Goal: Task Accomplishment & Management: Manage account settings

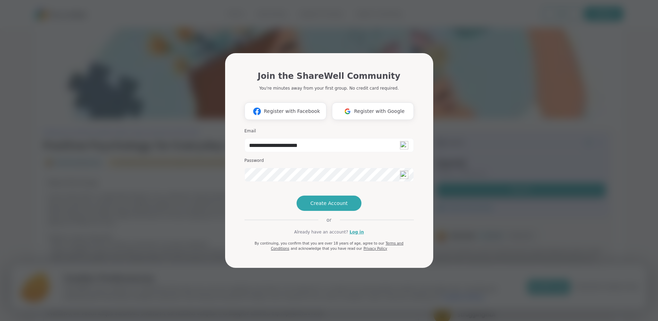
type input "**********"
click at [322, 206] on span "Create Account" at bounding box center [329, 203] width 37 height 7
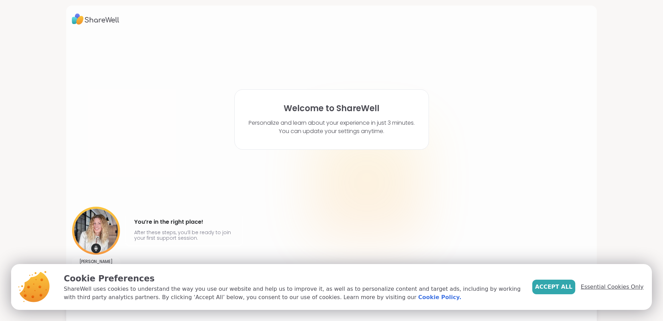
click at [614, 287] on span "Essential Cookies Only" at bounding box center [612, 286] width 63 height 8
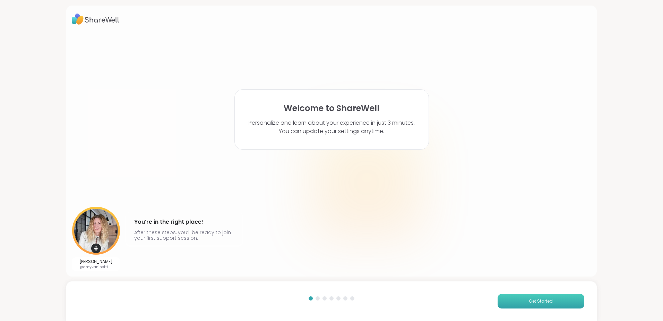
click at [529, 303] on span "Get Started" at bounding box center [541, 301] width 24 height 6
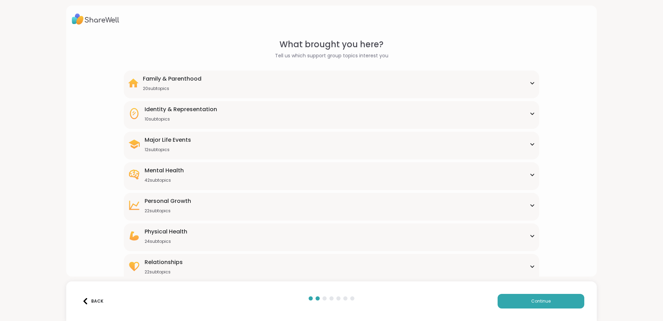
click at [173, 169] on div "Mental Health" at bounding box center [164, 170] width 39 height 8
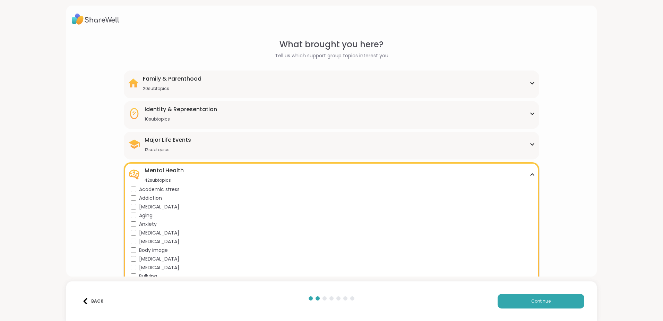
scroll to position [35, 0]
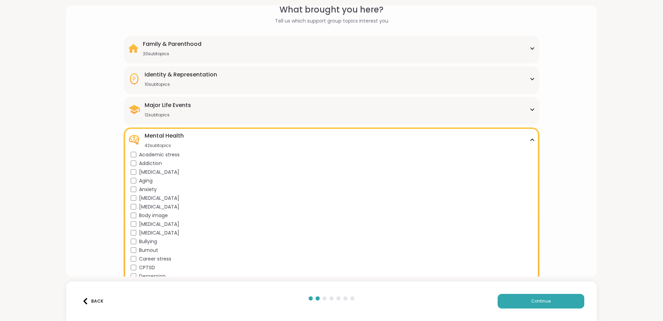
click at [294, 69] on div "Identity & Representation 10 subtopics BIPOC Support Cultural adjustment Gender…" at bounding box center [332, 80] width 416 height 28
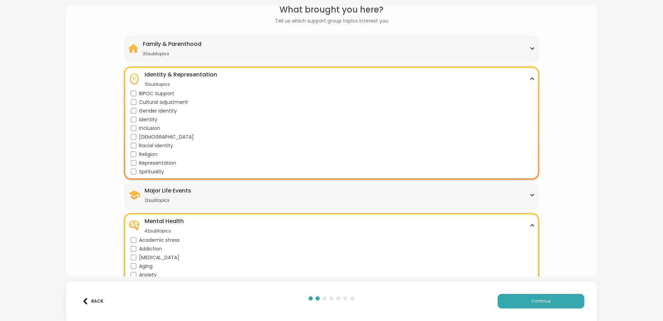
click at [286, 39] on div "Family & Parenthood 20 subtopics Adoption Adoption post-placement Attachment is…" at bounding box center [332, 50] width 416 height 28
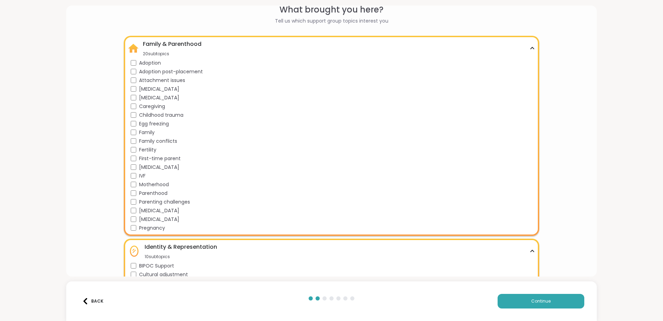
click at [531, 49] on icon at bounding box center [533, 47] width 6 height 3
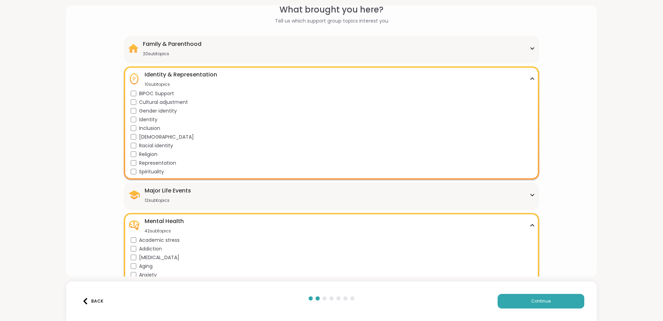
click at [531, 78] on icon at bounding box center [533, 78] width 6 height 3
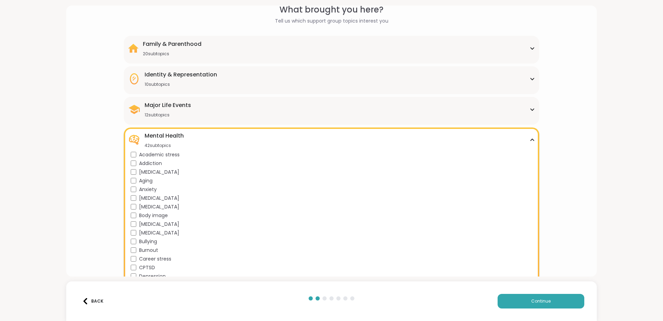
click at [530, 110] on icon at bounding box center [533, 109] width 6 height 3
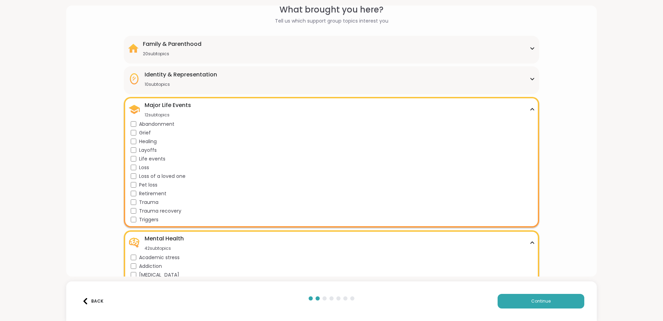
click at [531, 109] on icon at bounding box center [532, 109] width 3 height 2
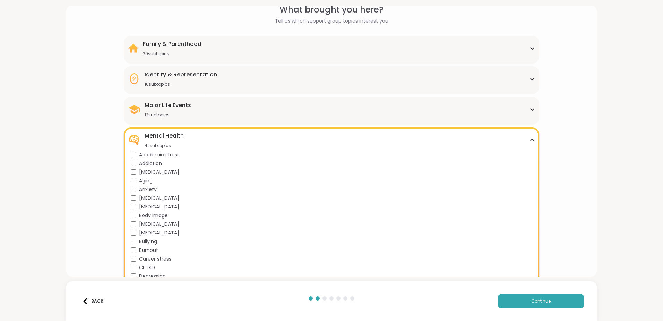
click at [530, 138] on div "Mental Health 42 subtopics" at bounding box center [331, 140] width 407 height 17
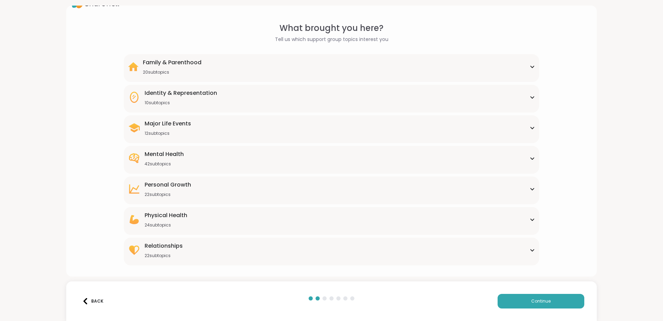
scroll to position [16, 0]
click at [528, 186] on div "[MEDICAL_DATA] 22 subtopics" at bounding box center [331, 188] width 407 height 17
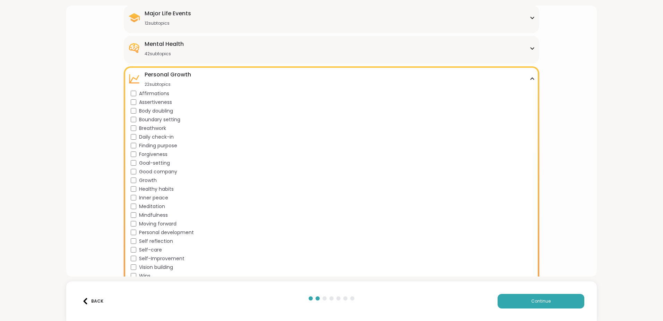
scroll to position [139, 0]
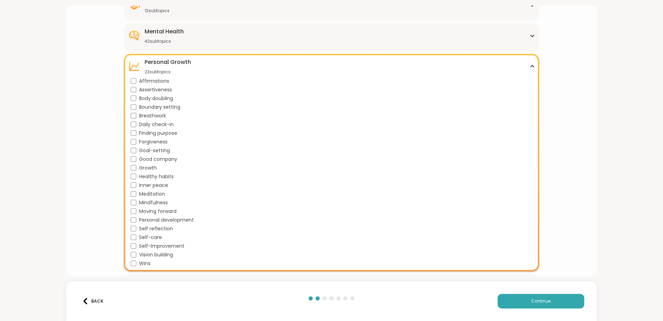
click at [531, 67] on icon at bounding box center [532, 66] width 3 height 2
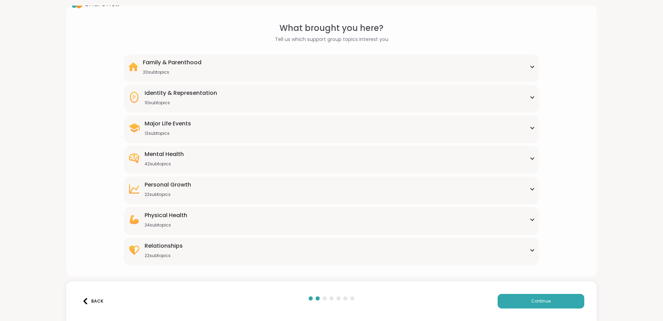
scroll to position [16, 0]
click at [530, 220] on icon at bounding box center [533, 219] width 6 height 3
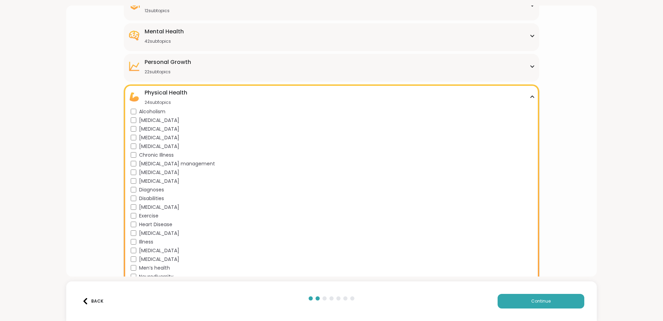
click at [530, 95] on icon at bounding box center [533, 96] width 6 height 3
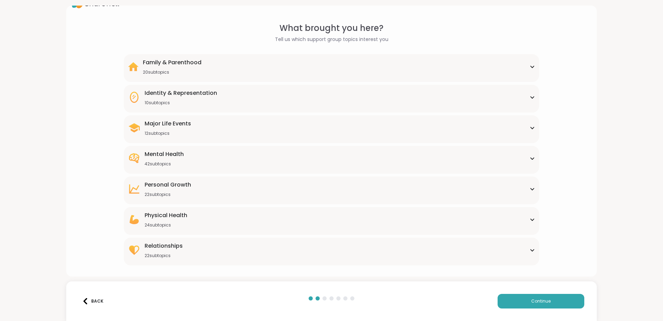
scroll to position [16, 0]
click at [530, 248] on icon at bounding box center [533, 249] width 6 height 3
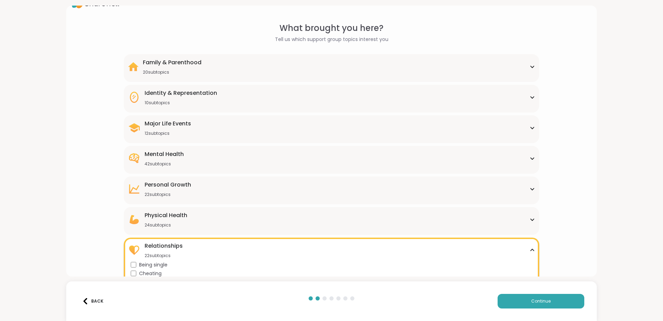
scroll to position [139, 0]
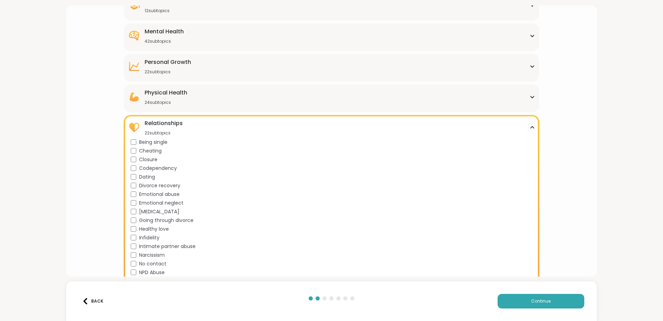
click at [527, 125] on div "Relationships 22 subtopics" at bounding box center [331, 127] width 407 height 17
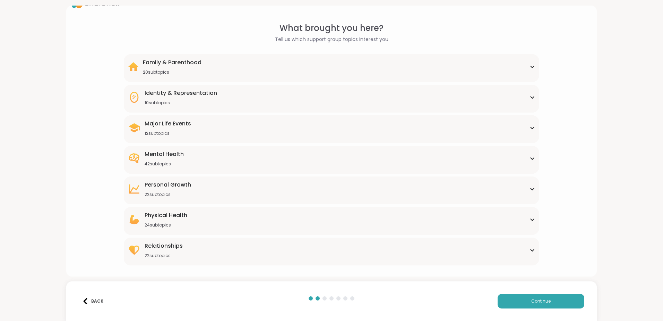
scroll to position [16, 0]
click at [533, 297] on button "Continue" at bounding box center [541, 301] width 87 height 15
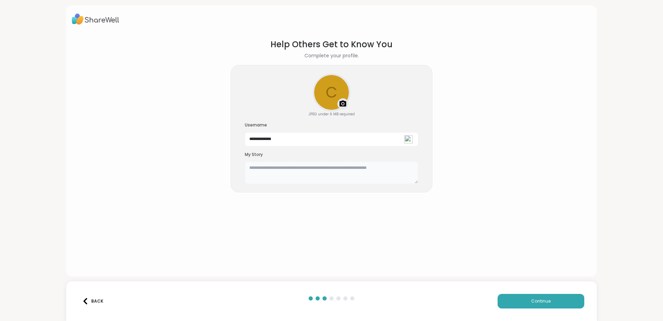
click at [255, 168] on textarea at bounding box center [331, 172] width 173 height 22
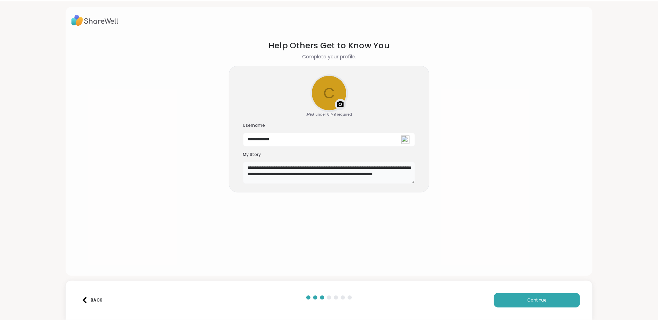
scroll to position [3, 0]
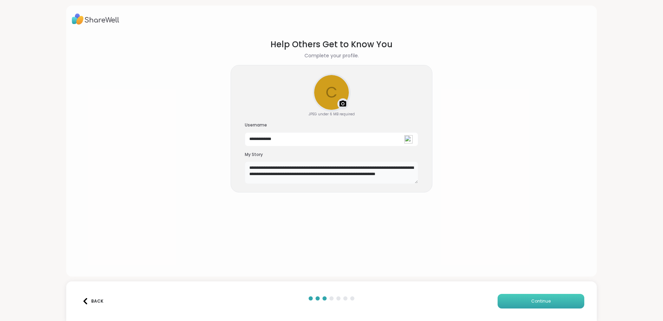
type textarea "**********"
click at [532, 302] on span "Continue" at bounding box center [541, 301] width 19 height 6
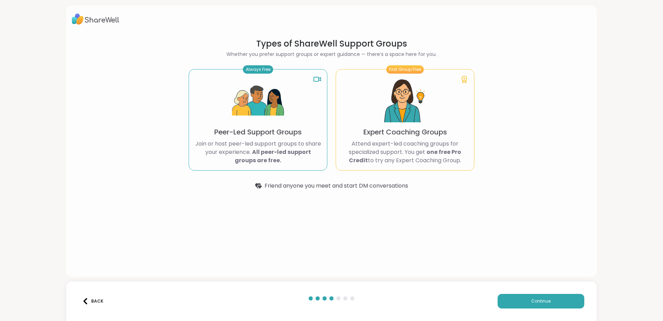
click at [255, 185] on icon at bounding box center [258, 185] width 7 height 7
click at [256, 158] on b "All peer-led support groups are free." at bounding box center [273, 156] width 76 height 16
click at [534, 302] on span "Continue" at bounding box center [541, 301] width 19 height 6
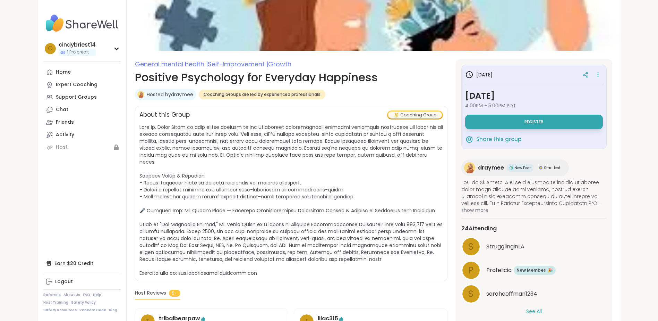
scroll to position [35, 0]
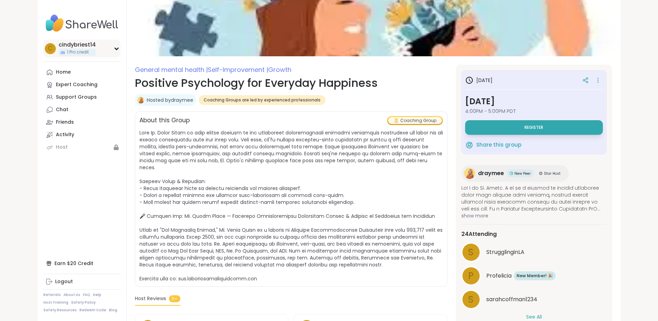
click at [86, 43] on div "cindybriest14" at bounding box center [77, 45] width 37 height 8
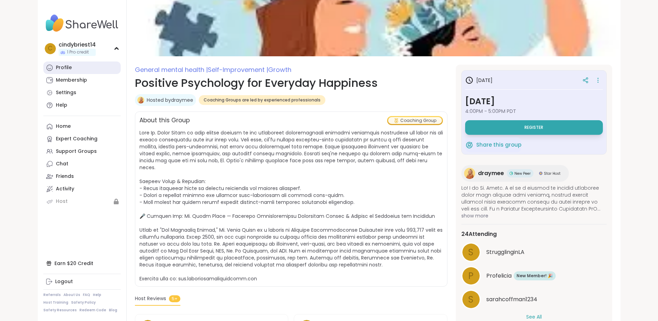
click at [62, 66] on div "Profile" at bounding box center [64, 67] width 16 height 7
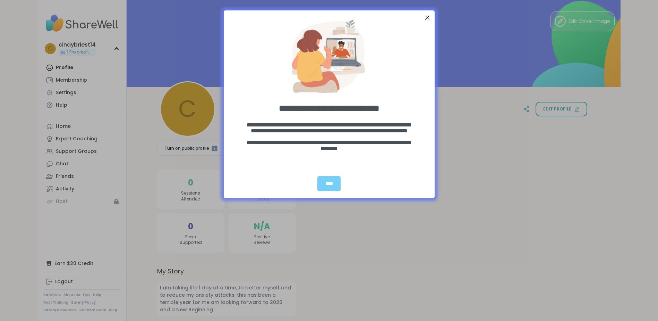
click at [426, 16] on div "Close Step" at bounding box center [427, 17] width 9 height 9
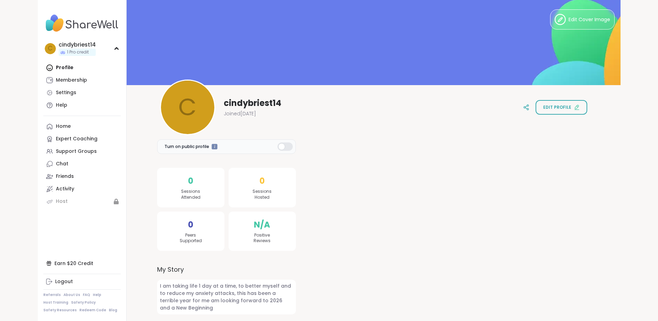
scroll to position [2, 0]
click at [186, 307] on span "I am taking life 1 day at a time, to better myself and to reduce my anxiety att…" at bounding box center [226, 296] width 139 height 35
click at [93, 43] on div "cindybriest14" at bounding box center [77, 45] width 37 height 8
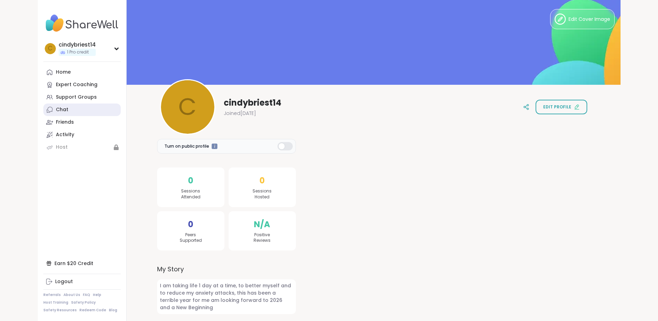
click at [59, 109] on div "Chat" at bounding box center [62, 109] width 12 height 7
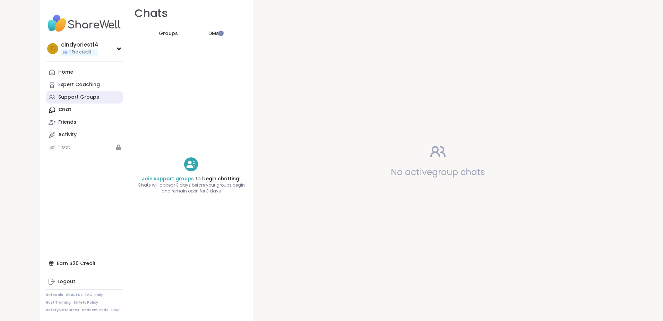
click at [64, 101] on link "Support Groups" at bounding box center [84, 97] width 77 height 12
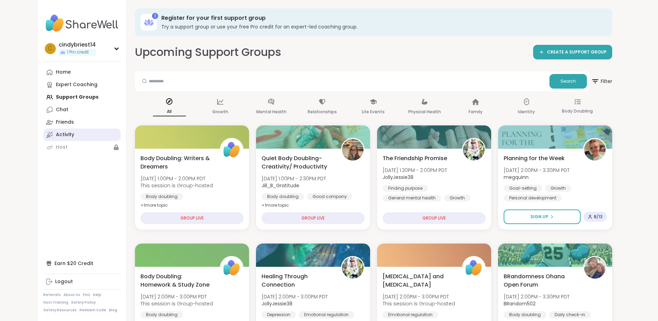
click at [67, 133] on div "Activity" at bounding box center [65, 134] width 18 height 7
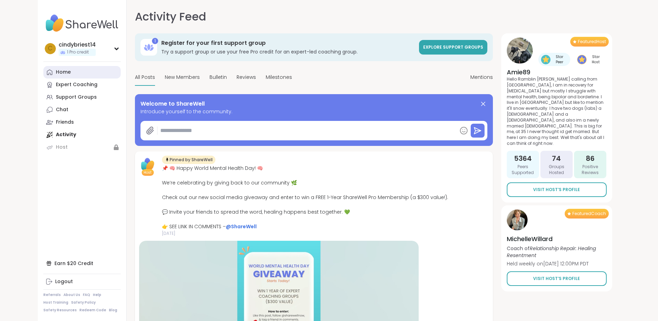
click at [70, 72] on link "Home" at bounding box center [81, 72] width 77 height 12
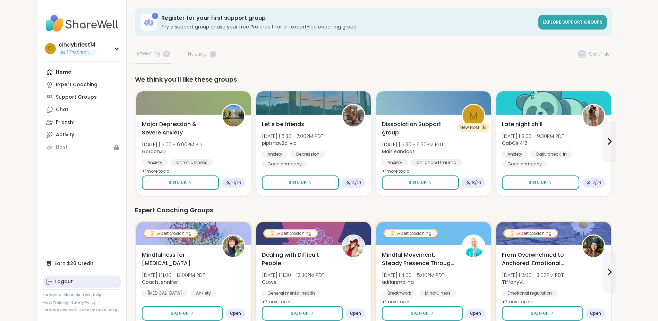
click at [59, 282] on div "Logout" at bounding box center [64, 281] width 18 height 7
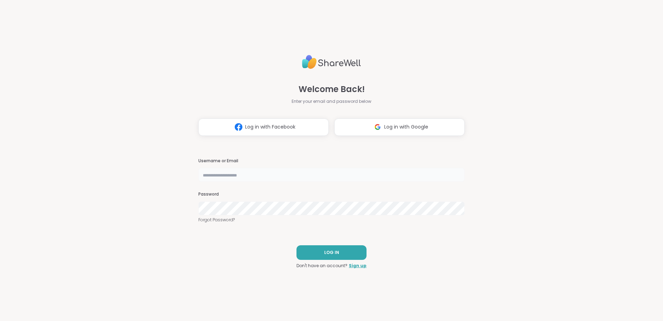
type input "**********"
